Goal: Transaction & Acquisition: Purchase product/service

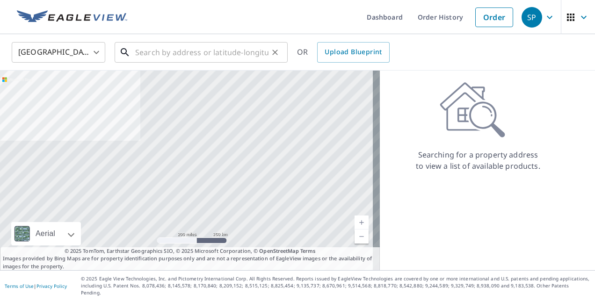
click at [215, 51] on input "text" at bounding box center [201, 52] width 133 height 26
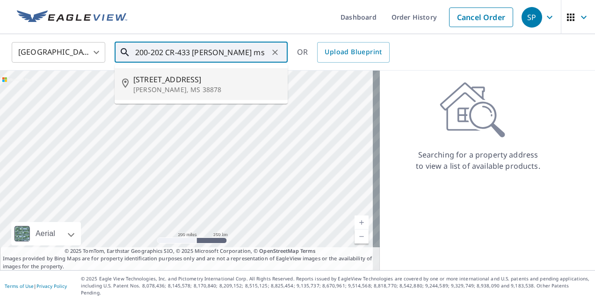
click at [209, 85] on span "[STREET_ADDRESS]" at bounding box center [206, 79] width 147 height 11
type input "[STREET_ADDRESS][PERSON_NAME]"
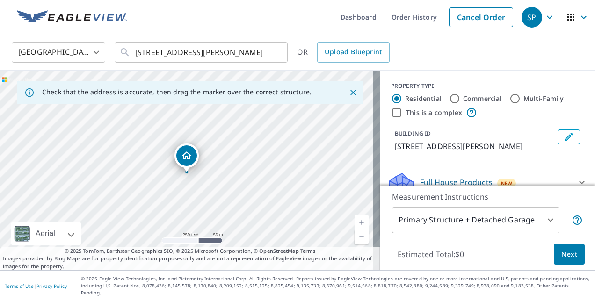
click at [356, 229] on link "Current Level 17, Zoom In" at bounding box center [362, 223] width 14 height 14
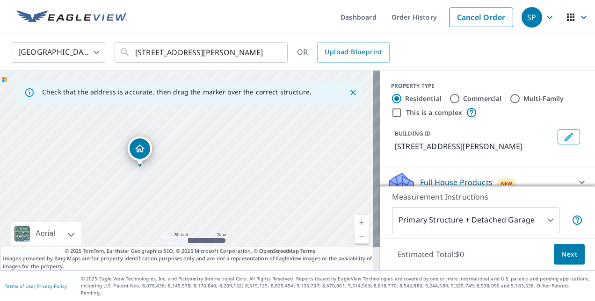
drag, startPoint x: 234, startPoint y: 205, endPoint x: 46, endPoint y: 170, distance: 190.8
click at [40, 170] on div "[STREET_ADDRESS][PERSON_NAME]" at bounding box center [190, 171] width 380 height 200
drag, startPoint x: 196, startPoint y: 190, endPoint x: 19, endPoint y: 134, distance: 185.6
click at [9, 134] on div "[STREET_ADDRESS][PERSON_NAME]" at bounding box center [190, 171] width 380 height 200
drag, startPoint x: 208, startPoint y: 190, endPoint x: 109, endPoint y: 125, distance: 119.3
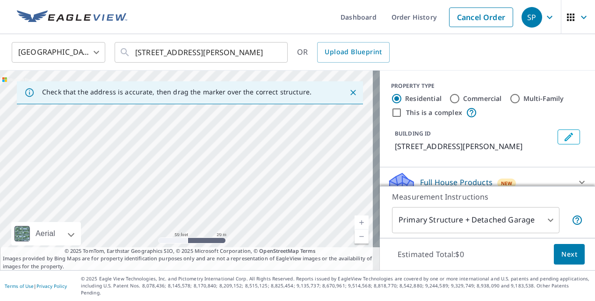
click at [109, 125] on div "[STREET_ADDRESS][PERSON_NAME]" at bounding box center [190, 171] width 380 height 200
drag, startPoint x: 255, startPoint y: 188, endPoint x: 250, endPoint y: 95, distance: 93.2
click at [250, 95] on div "Check that the address is accurate, then drag the marker over the correct struc…" at bounding box center [190, 171] width 380 height 200
click at [300, 181] on div "[STREET_ADDRESS][PERSON_NAME]" at bounding box center [190, 171] width 380 height 200
click at [357, 242] on link "Current Level 19, Zoom Out" at bounding box center [362, 237] width 14 height 14
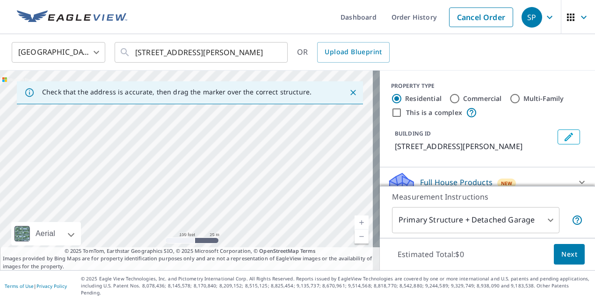
click at [357, 242] on link "Current Level 18, Zoom Out" at bounding box center [362, 237] width 14 height 14
drag, startPoint x: 284, startPoint y: 225, endPoint x: 291, endPoint y: 183, distance: 41.8
click at [291, 183] on div "[STREET_ADDRESS][PERSON_NAME]" at bounding box center [190, 171] width 380 height 200
drag, startPoint x: 223, startPoint y: 165, endPoint x: 220, endPoint y: 263, distance: 98.3
click at [220, 263] on div "Check that the address is accurate, then drag the marker over the correct struc…" at bounding box center [190, 171] width 380 height 200
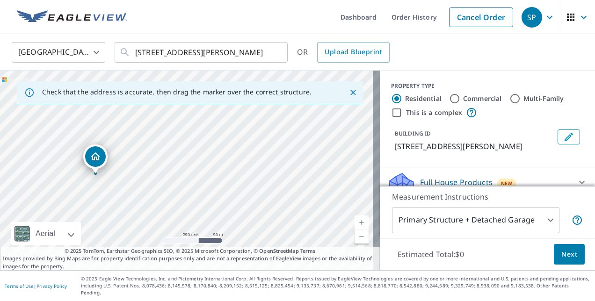
click at [239, 249] on div "[STREET_ADDRESS][PERSON_NAME]" at bounding box center [190, 171] width 380 height 200
drag, startPoint x: 291, startPoint y: 202, endPoint x: 318, endPoint y: 175, distance: 38.1
click at [318, 175] on div "[STREET_ADDRESS][PERSON_NAME]" at bounding box center [190, 171] width 380 height 200
click at [355, 224] on link "Current Level 17, Zoom In" at bounding box center [362, 223] width 14 height 14
drag, startPoint x: 283, startPoint y: 169, endPoint x: 181, endPoint y: 144, distance: 105.7
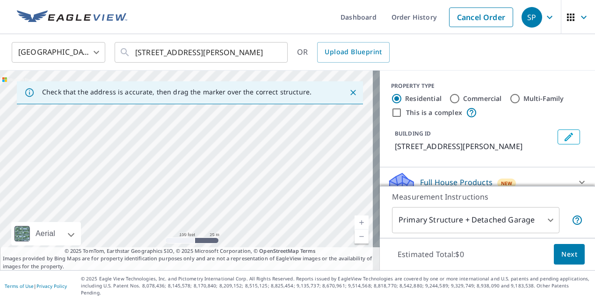
click at [181, 144] on div "[STREET_ADDRESS][PERSON_NAME]" at bounding box center [190, 171] width 380 height 200
drag, startPoint x: 284, startPoint y: 213, endPoint x: 299, endPoint y: 191, distance: 26.3
click at [299, 191] on div "[STREET_ADDRESS][PERSON_NAME]" at bounding box center [190, 171] width 380 height 200
drag, startPoint x: 103, startPoint y: 173, endPoint x: 75, endPoint y: 325, distance: 154.7
click at [75, 301] on html "SP SP Dashboard Order History Cancel Order SP [GEOGRAPHIC_DATA] [GEOGRAPHIC_DAT…" at bounding box center [297, 150] width 595 height 301
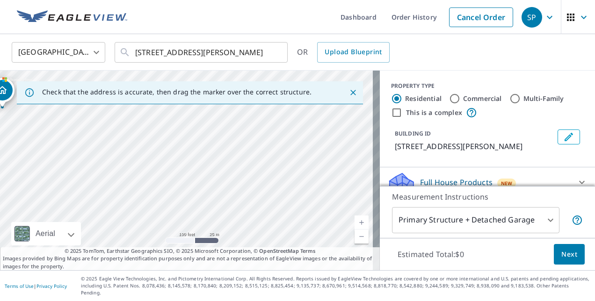
click at [133, 225] on div "[STREET_ADDRESS][PERSON_NAME]" at bounding box center [190, 171] width 380 height 200
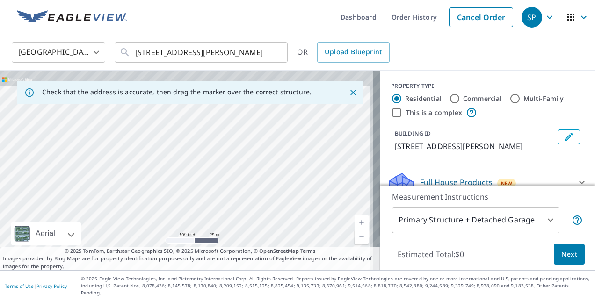
drag, startPoint x: 214, startPoint y: 150, endPoint x: 191, endPoint y: 283, distance: 134.9
click at [191, 283] on div "Dashboard Order History Cancel Order SP [GEOGRAPHIC_DATA] [GEOGRAPHIC_DATA] ​ […" at bounding box center [297, 150] width 595 height 301
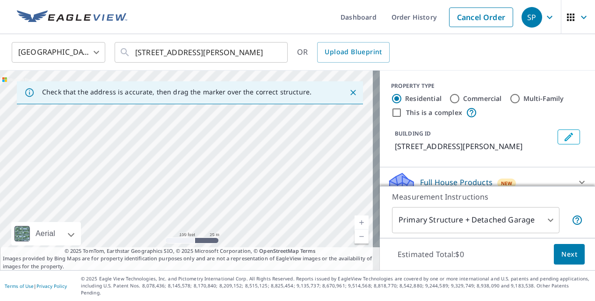
click at [189, 225] on div "[STREET_ADDRESS][PERSON_NAME]" at bounding box center [190, 171] width 380 height 200
drag, startPoint x: 209, startPoint y: 162, endPoint x: 201, endPoint y: 80, distance: 82.2
click at [201, 80] on div "Check that the address is accurate, then drag the marker over the correct struc…" at bounding box center [190, 171] width 380 height 200
click at [204, 95] on p "Check that the address is accurate, then drag the marker over the correct struc…" at bounding box center [177, 92] width 270 height 8
click at [187, 109] on div "[STREET_ADDRESS][PERSON_NAME]" at bounding box center [190, 171] width 380 height 200
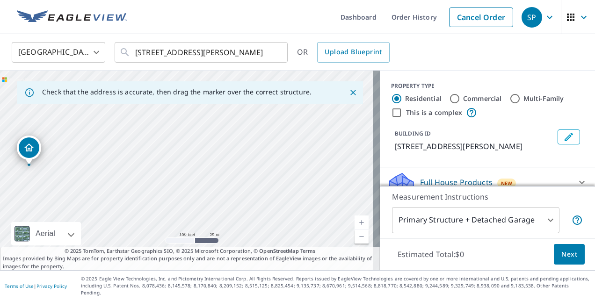
drag, startPoint x: 185, startPoint y: 146, endPoint x: 286, endPoint y: 168, distance: 103.1
click at [286, 168] on div "[STREET_ADDRESS][PERSON_NAME]" at bounding box center [190, 171] width 380 height 200
drag, startPoint x: 38, startPoint y: 157, endPoint x: 277, endPoint y: 193, distance: 240.8
drag, startPoint x: 220, startPoint y: 171, endPoint x: 231, endPoint y: 177, distance: 13.0
click at [231, 177] on div "[STREET_ADDRESS][PERSON_NAME]" at bounding box center [190, 171] width 380 height 200
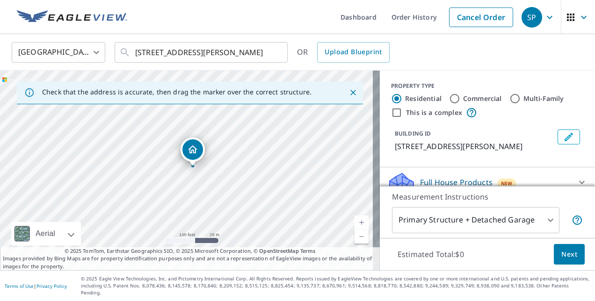
drag, startPoint x: 198, startPoint y: 166, endPoint x: 189, endPoint y: 152, distance: 16.9
drag, startPoint x: 244, startPoint y: 168, endPoint x: 311, endPoint y: 166, distance: 66.9
click at [311, 166] on div "[STREET_ADDRESS][PERSON_NAME]" at bounding box center [190, 171] width 380 height 200
drag, startPoint x: 253, startPoint y: 157, endPoint x: 245, endPoint y: 169, distance: 14.3
click at [355, 228] on link "Current Level 18, Zoom In" at bounding box center [362, 223] width 14 height 14
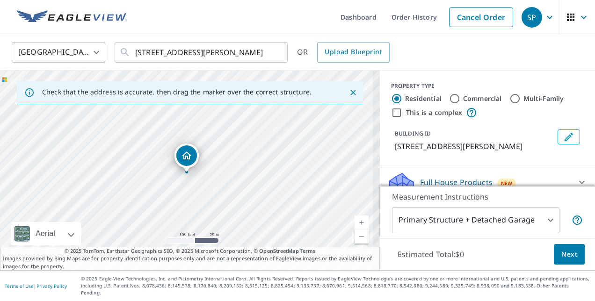
click at [355, 228] on link "Current Level 18, Zoom In" at bounding box center [362, 223] width 14 height 14
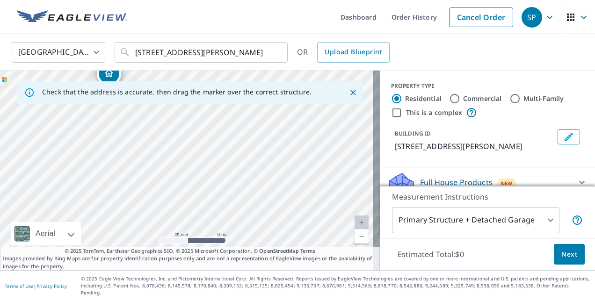
drag, startPoint x: 260, startPoint y: 190, endPoint x: 174, endPoint y: 96, distance: 127.5
click at [174, 96] on div "Check that the address is accurate, then drag the marker over the correct struc…" at bounding box center [190, 171] width 380 height 200
click at [195, 110] on div "[STREET_ADDRESS][PERSON_NAME]" at bounding box center [190, 171] width 380 height 200
click at [355, 244] on link "Current Level 20, Zoom Out" at bounding box center [362, 237] width 14 height 14
click at [355, 244] on link "Current Level 19, Zoom Out" at bounding box center [362, 237] width 14 height 14
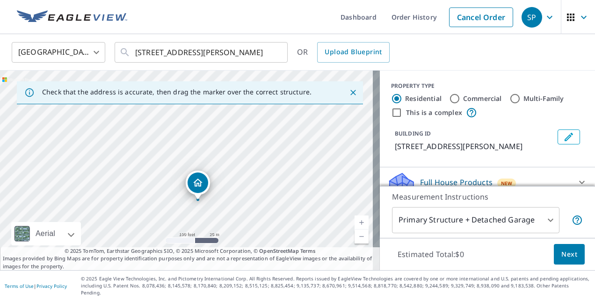
drag, startPoint x: 241, startPoint y: 152, endPoint x: 269, endPoint y: 199, distance: 54.7
click at [269, 199] on div "[STREET_ADDRESS][PERSON_NAME]" at bounding box center [190, 171] width 380 height 200
drag, startPoint x: 194, startPoint y: 183, endPoint x: 209, endPoint y: 185, distance: 15.5
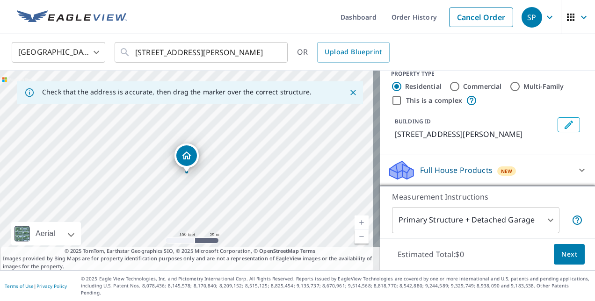
scroll to position [13, 0]
click at [522, 222] on body "SP SP Dashboard Order History Cancel Order SP [GEOGRAPHIC_DATA] [GEOGRAPHIC_DAT…" at bounding box center [297, 150] width 595 height 301
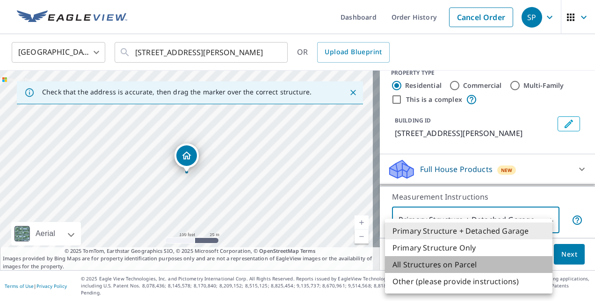
click at [493, 266] on li "All Structures on Parcel" at bounding box center [469, 264] width 168 height 17
type input "3"
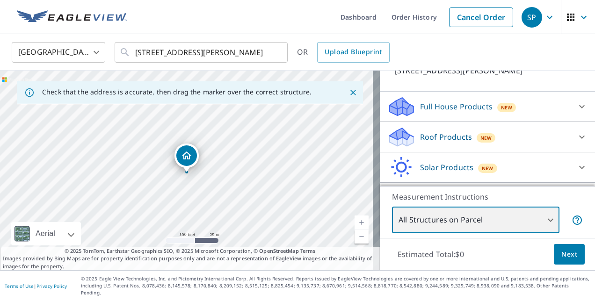
scroll to position [86, 0]
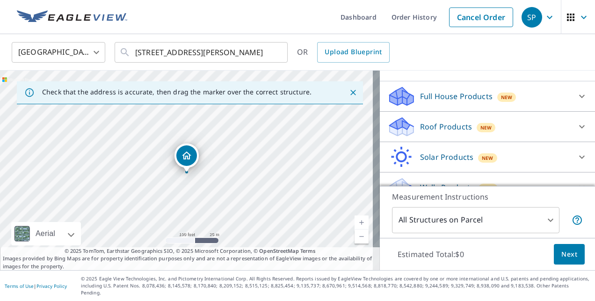
click at [549, 138] on div "Roof Products New" at bounding box center [478, 127] width 183 height 22
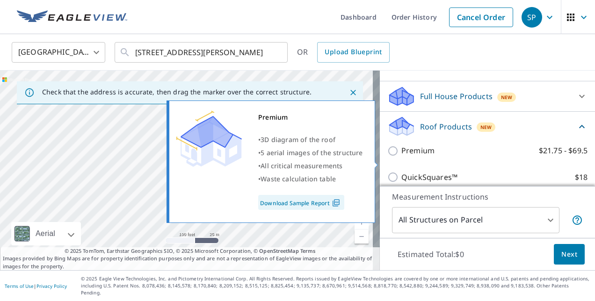
click at [414, 157] on p "Premium" at bounding box center [418, 151] width 33 height 12
click at [402, 157] on input "Premium $21.75 - $69.5" at bounding box center [394, 151] width 14 height 11
checkbox input "true"
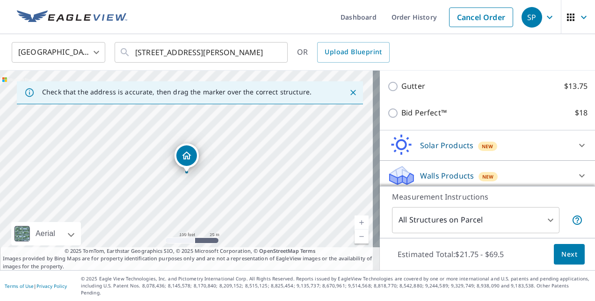
scroll to position [247, 0]
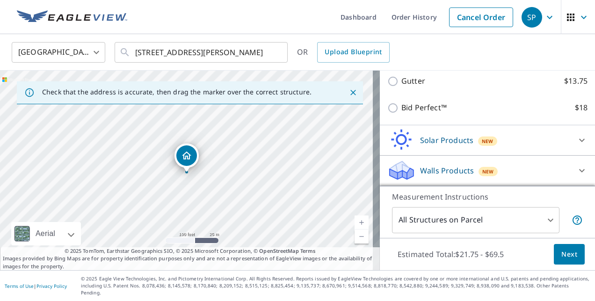
click at [563, 258] on span "Next" at bounding box center [570, 255] width 16 height 12
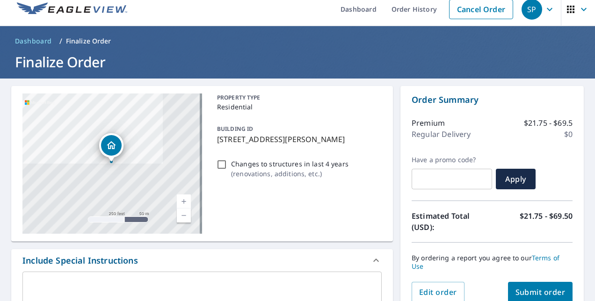
scroll to position [12, 0]
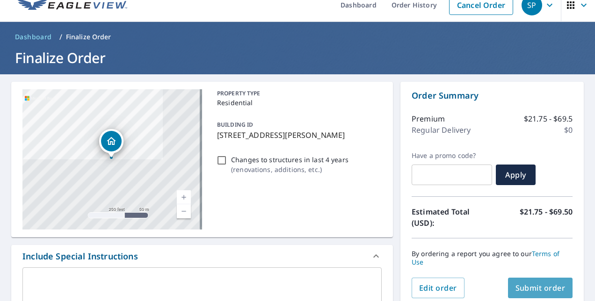
click at [539, 287] on span "Submit order" at bounding box center [541, 288] width 50 height 10
checkbox input "true"
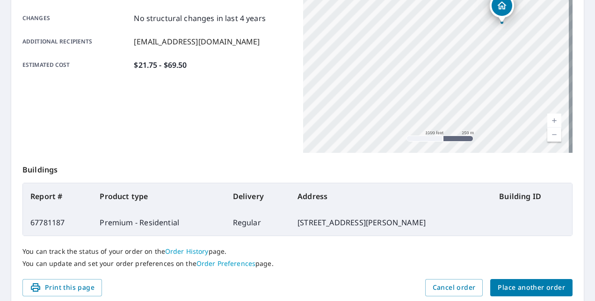
scroll to position [247, 0]
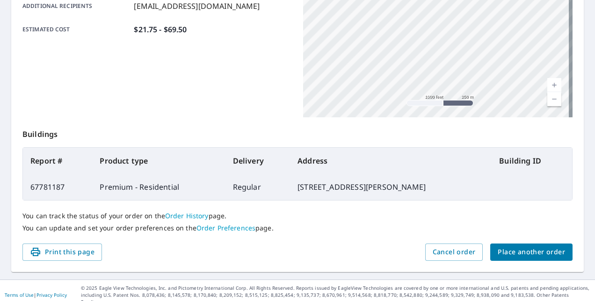
click at [548, 250] on span "Place another order" at bounding box center [531, 253] width 67 height 12
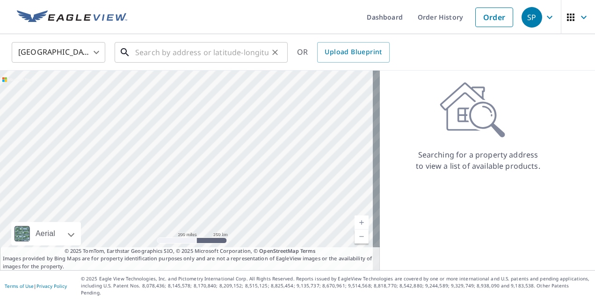
click at [215, 57] on input "text" at bounding box center [201, 52] width 133 height 26
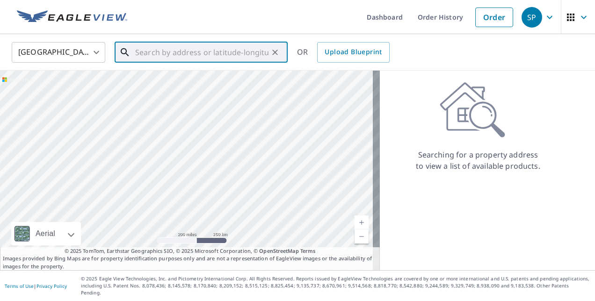
paste input "[STREET_ADDRESS]"
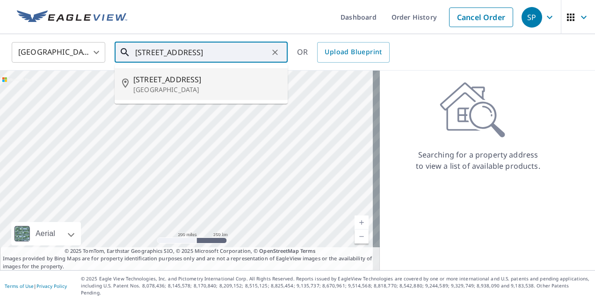
click at [197, 88] on p "[GEOGRAPHIC_DATA]" at bounding box center [206, 89] width 147 height 9
type input "[STREET_ADDRESS]"
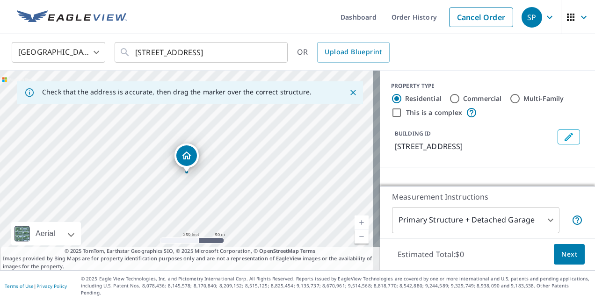
click at [355, 228] on link "Current Level 17, Zoom In" at bounding box center [362, 223] width 14 height 14
click at [355, 228] on link "Current Level 17.551686345846857, Zoom In" at bounding box center [362, 223] width 14 height 14
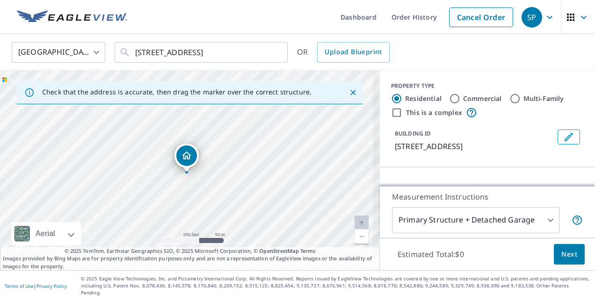
click at [355, 228] on link "Current Level 18.623184346085335, Zoom In Disabled" at bounding box center [362, 223] width 14 height 14
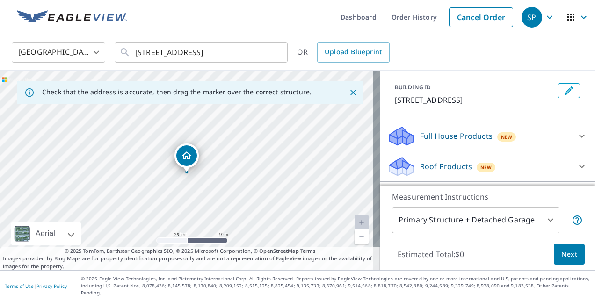
scroll to position [54, 0]
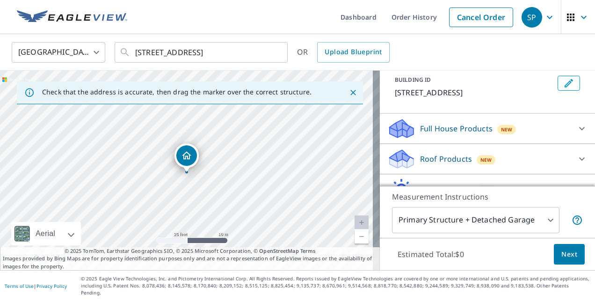
click at [543, 158] on div "Roof Products New" at bounding box center [478, 159] width 183 height 22
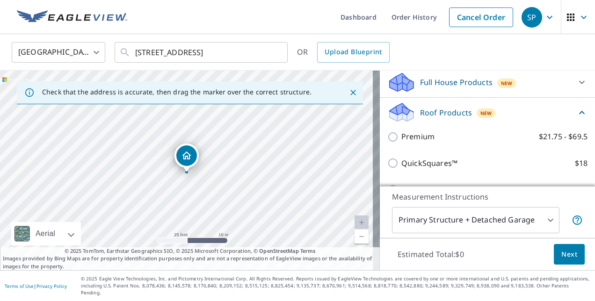
click at [416, 141] on p "Premium" at bounding box center [418, 137] width 33 height 12
click at [402, 141] on input "Premium $21.75 - $69.5" at bounding box center [394, 137] width 14 height 11
checkbox input "true"
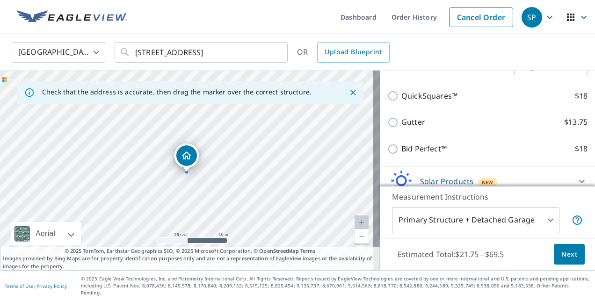
scroll to position [236, 0]
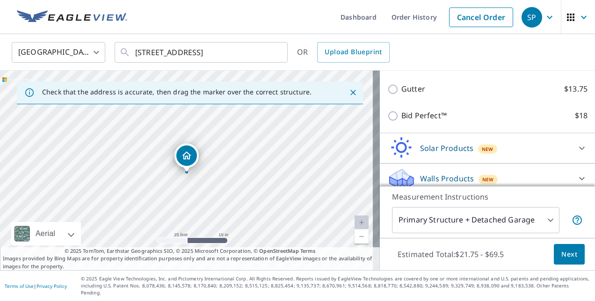
click at [569, 261] on span "Next" at bounding box center [570, 255] width 16 height 12
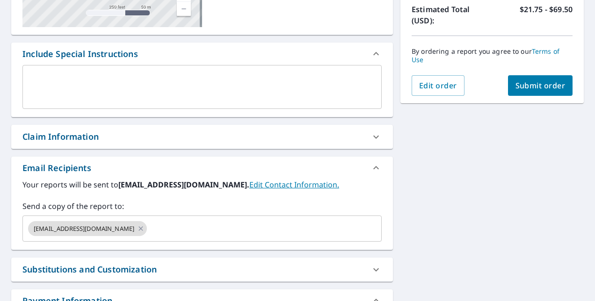
scroll to position [224, 0]
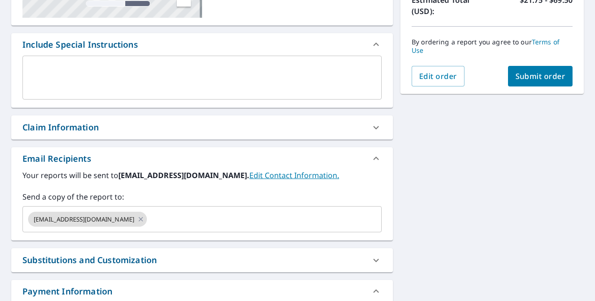
click at [371, 129] on icon at bounding box center [376, 127] width 11 height 11
checkbox input "true"
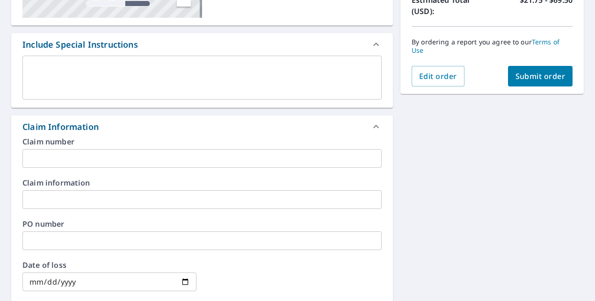
click at [117, 159] on input "text" at bounding box center [201, 158] width 359 height 19
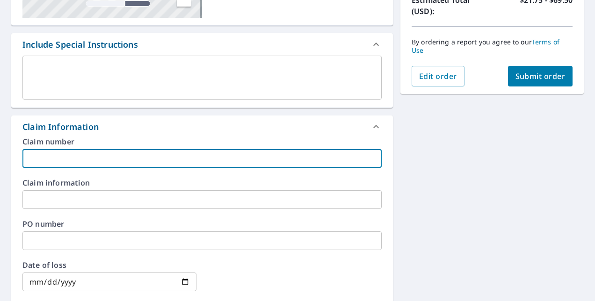
paste input "01009049851"
type input "01009049851"
checkbox input "true"
type input "01009049851"
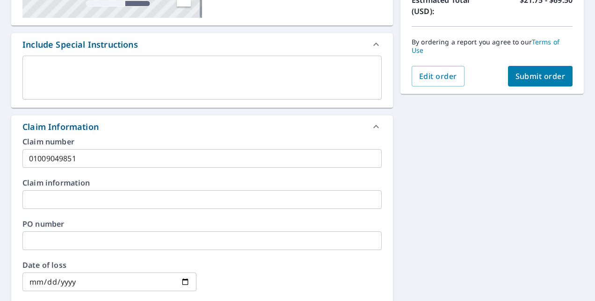
click at [138, 236] on input "text" at bounding box center [201, 241] width 359 height 19
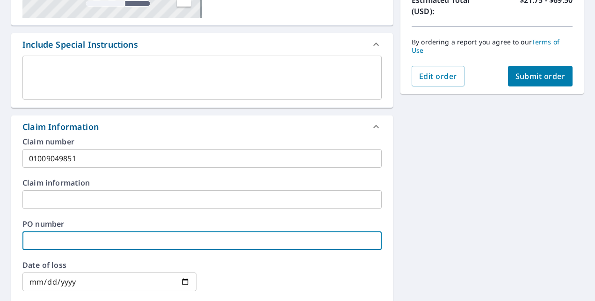
paste input "20LOU-250108: [PERSON_NAME]"
type input "20LOU-250108: [PERSON_NAME]"
checkbox input "true"
type input "20LOU-250108: [PERSON_NAME]"
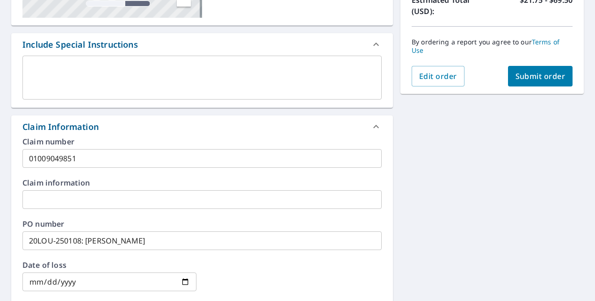
click at [458, 186] on div "[STREET_ADDRESS] Aerial Road A standard road map Aerial A detailed look from ab…" at bounding box center [297, 205] width 595 height 687
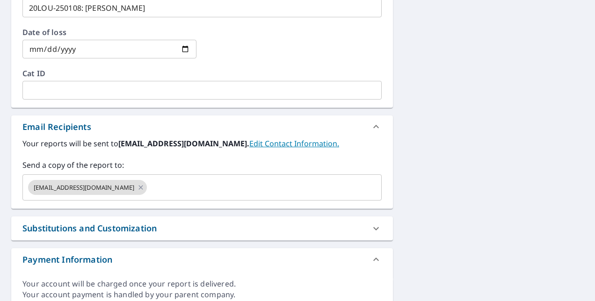
scroll to position [447, 0]
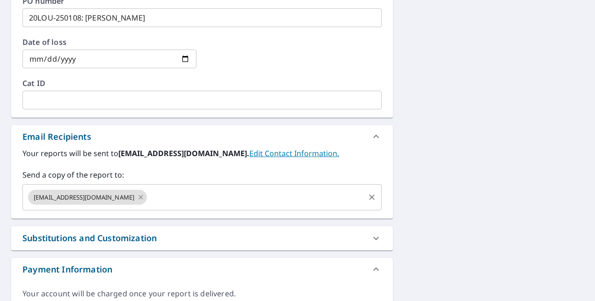
click at [137, 197] on icon at bounding box center [140, 197] width 7 height 10
checkbox input "true"
click at [141, 197] on input "text" at bounding box center [195, 198] width 337 height 18
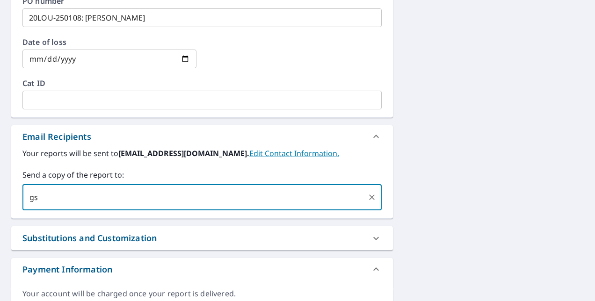
type input "g"
click at [172, 187] on div "​" at bounding box center [201, 197] width 359 height 26
paste input "[EMAIL_ADDRESS][DOMAIN_NAME]"
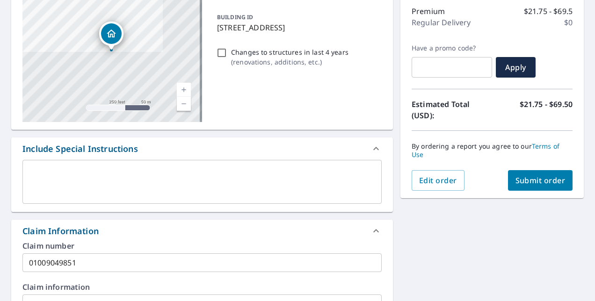
scroll to position [99, 0]
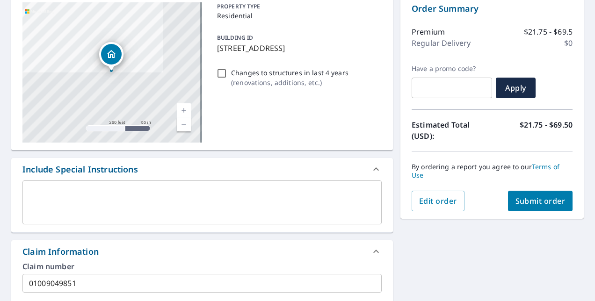
type input "[EMAIL_ADDRESS][DOMAIN_NAME]"
click at [535, 197] on span "Submit order" at bounding box center [541, 201] width 50 height 10
checkbox input "true"
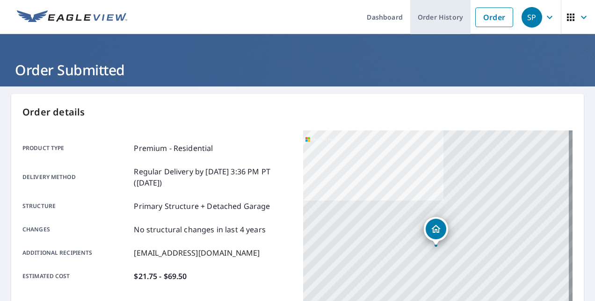
click at [428, 12] on link "Order History" at bounding box center [440, 17] width 60 height 34
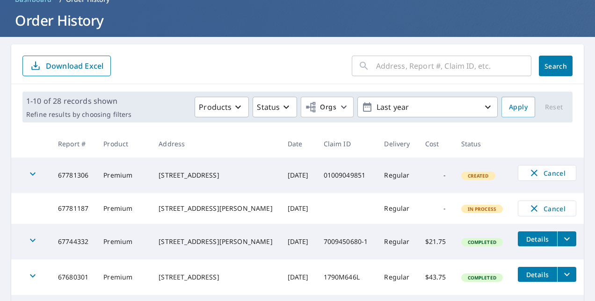
scroll to position [62, 0]
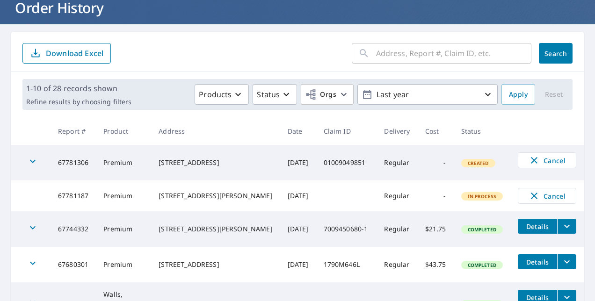
click at [124, 204] on td "Premium" at bounding box center [123, 196] width 55 height 31
click at [27, 191] on td at bounding box center [30, 196] width 39 height 31
click at [32, 165] on icon "button" at bounding box center [32, 161] width 11 height 11
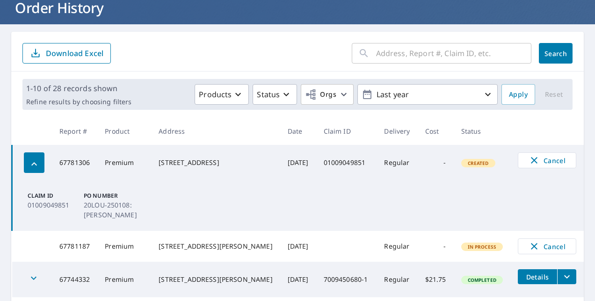
click at [32, 165] on icon "button" at bounding box center [34, 163] width 6 height 3
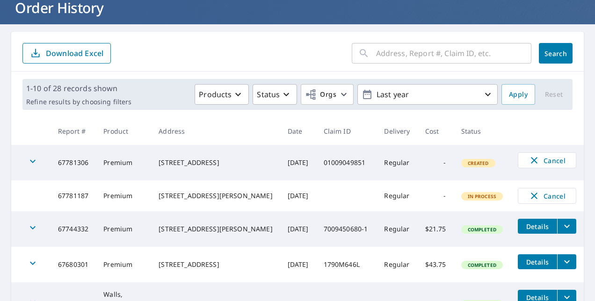
click at [100, 201] on td "Premium" at bounding box center [123, 196] width 55 height 31
click at [294, 199] on td "[DATE]" at bounding box center [298, 196] width 36 height 31
click at [524, 227] on span "Details" at bounding box center [538, 226] width 28 height 9
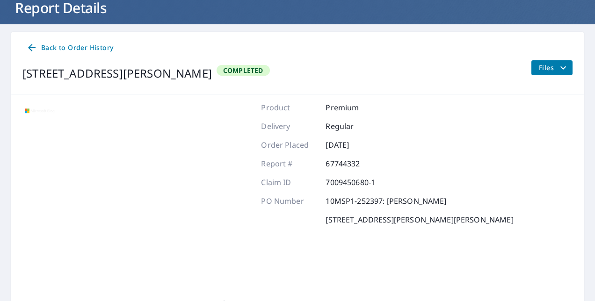
click at [558, 65] on icon "filesDropdownBtn-67744332" at bounding box center [563, 67] width 11 height 11
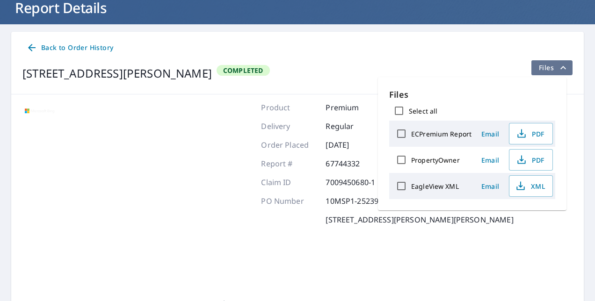
click at [558, 67] on icon "filesDropdownBtn-67744332" at bounding box center [563, 67] width 11 height 11
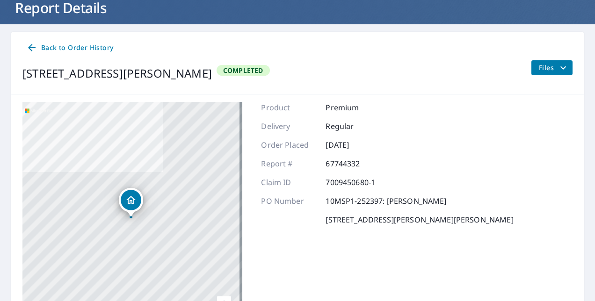
click at [33, 49] on icon at bounding box center [31, 47] width 11 height 11
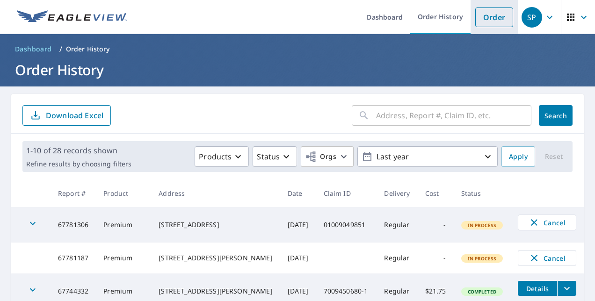
click at [491, 16] on link "Order" at bounding box center [494, 17] width 38 height 20
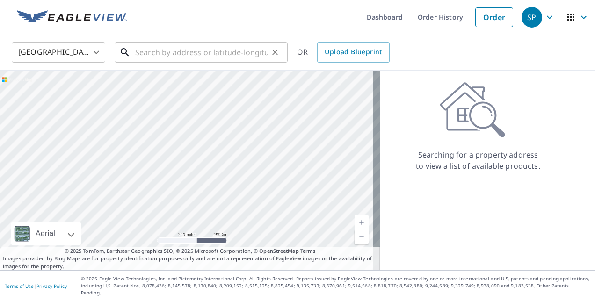
click at [167, 50] on input "text" at bounding box center [201, 52] width 133 height 26
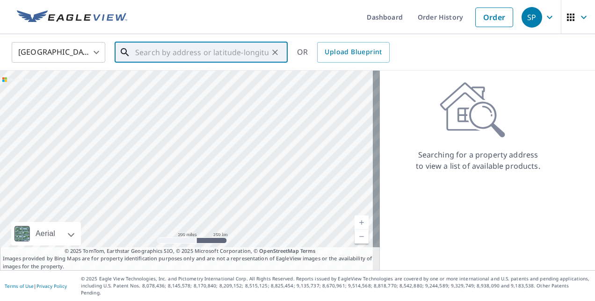
paste input "2846 U.S. 64 Ozark, AR 72949"
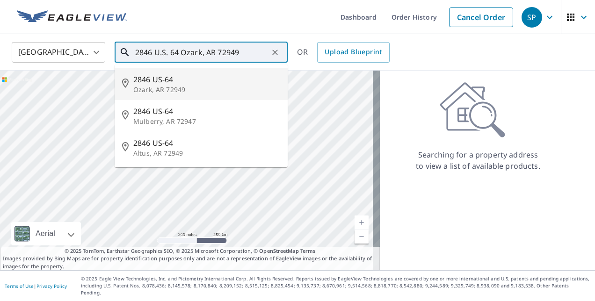
click at [192, 85] on p "Ozark, AR 72949" at bounding box center [206, 89] width 147 height 9
type input "2846 US-64 Ozark, AR 72949"
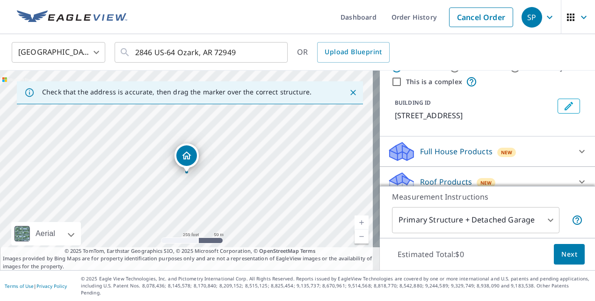
scroll to position [54, 0]
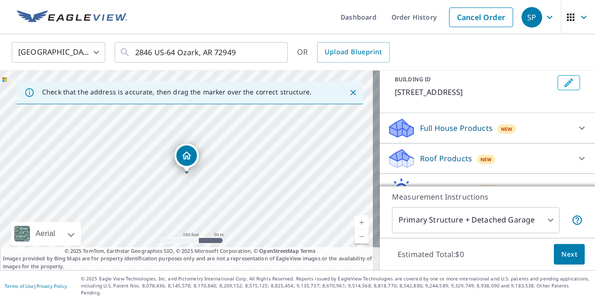
click at [421, 154] on p "Roof Products" at bounding box center [446, 158] width 52 height 11
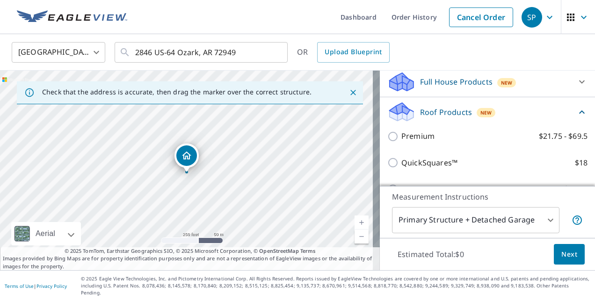
scroll to position [102, 0]
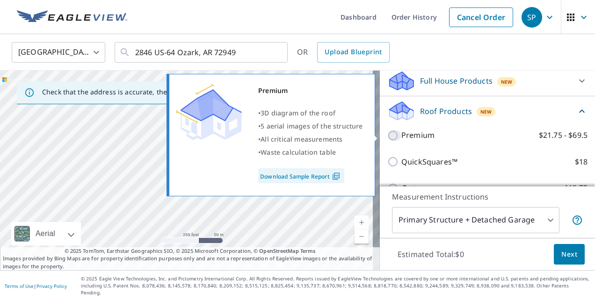
click at [394, 136] on input "Premium $21.75 - $69.5" at bounding box center [394, 135] width 14 height 11
checkbox input "true"
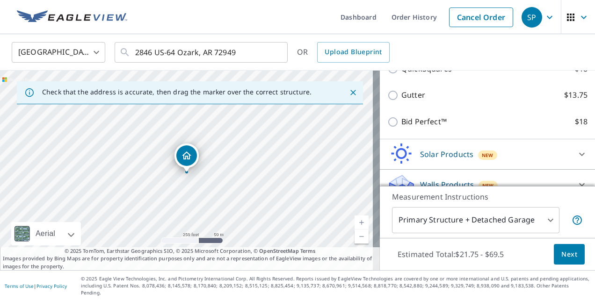
scroll to position [236, 0]
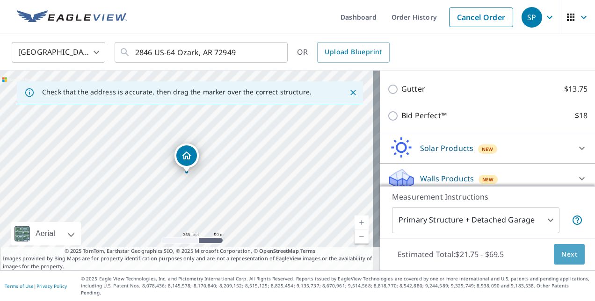
click at [566, 260] on span "Next" at bounding box center [570, 255] width 16 height 12
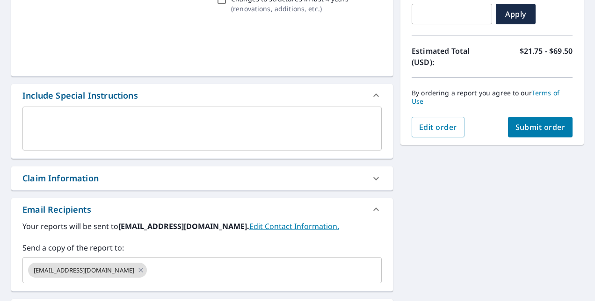
scroll to position [210, 0]
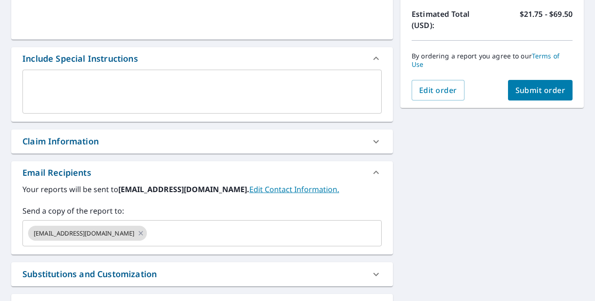
click at [378, 142] on div at bounding box center [376, 142] width 22 height 22
checkbox input "true"
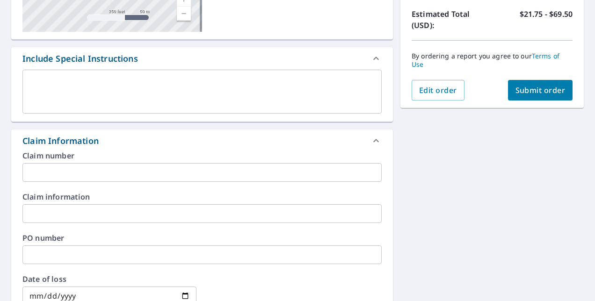
click at [71, 167] on input "text" at bounding box center [201, 172] width 359 height 19
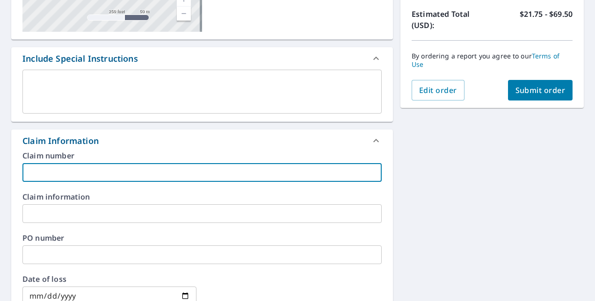
paste input "HO000000396360A"
type input "HO000000396360A"
checkbox input "true"
type input "HO000000396360A"
click at [86, 250] on input "text" at bounding box center [201, 255] width 359 height 19
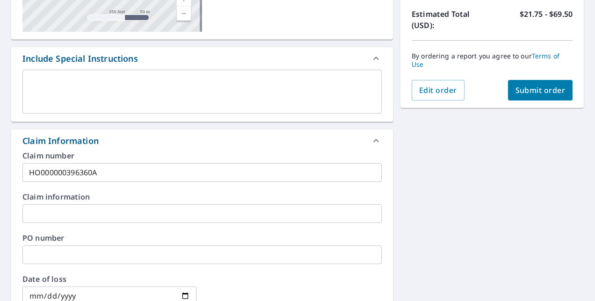
click at [121, 249] on input "text" at bounding box center [201, 255] width 359 height 19
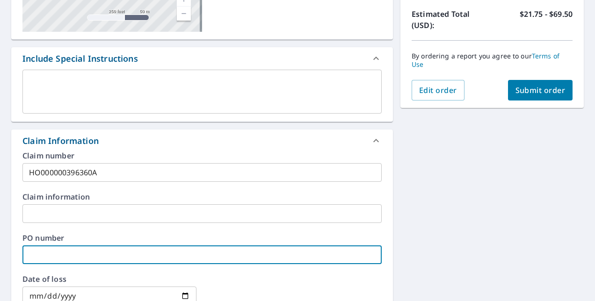
paste input "20FTS-250301: [PERSON_NAME]"
type input "20FTS-250301: [PERSON_NAME]"
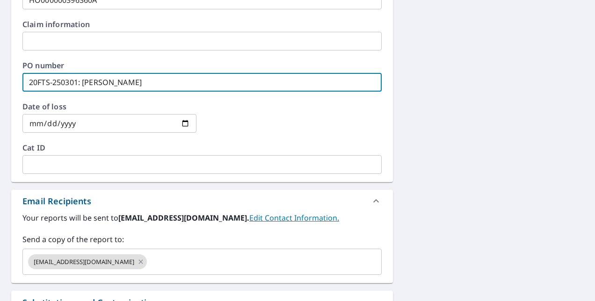
scroll to position [397, 0]
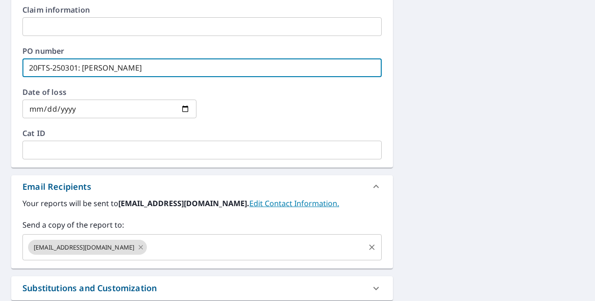
click at [137, 247] on icon at bounding box center [140, 247] width 7 height 10
checkbox input "true"
type input "20FTS-250301: [PERSON_NAME]"
click at [124, 239] on input "text" at bounding box center [195, 248] width 337 height 18
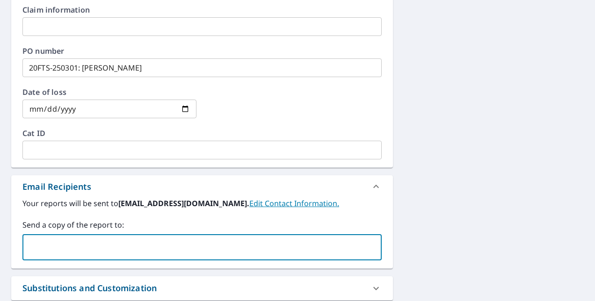
paste input "[EMAIL_ADDRESS][DOMAIN_NAME]"
type input "[EMAIL_ADDRESS][DOMAIN_NAME]"
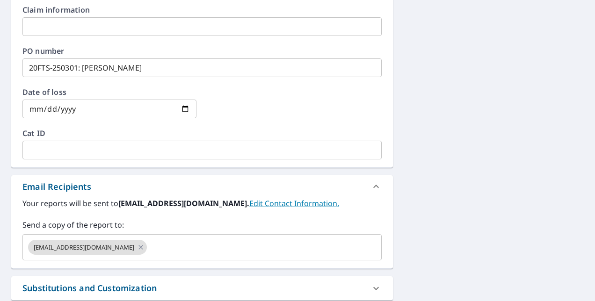
click at [367, 200] on label "Your reports will be sent to [EMAIL_ADDRESS][DOMAIN_NAME]. Edit Contact Informa…" at bounding box center [201, 203] width 359 height 11
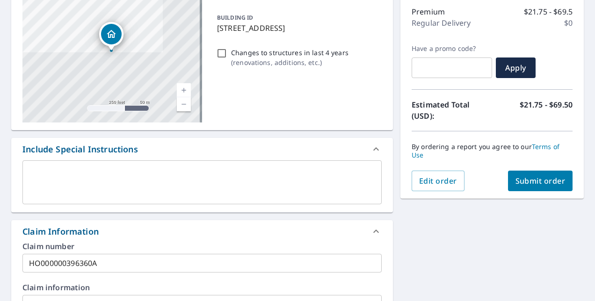
scroll to position [63, 0]
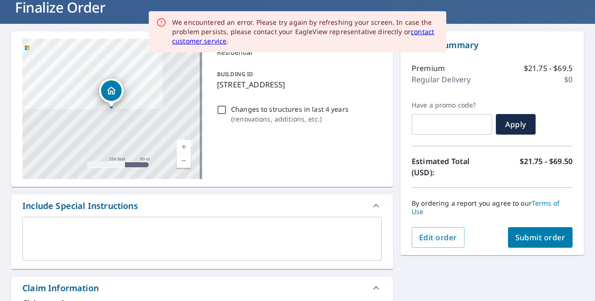
click at [527, 236] on span "Submit order" at bounding box center [541, 238] width 50 height 10
checkbox input "true"
